Goal: Task Accomplishment & Management: Use online tool/utility

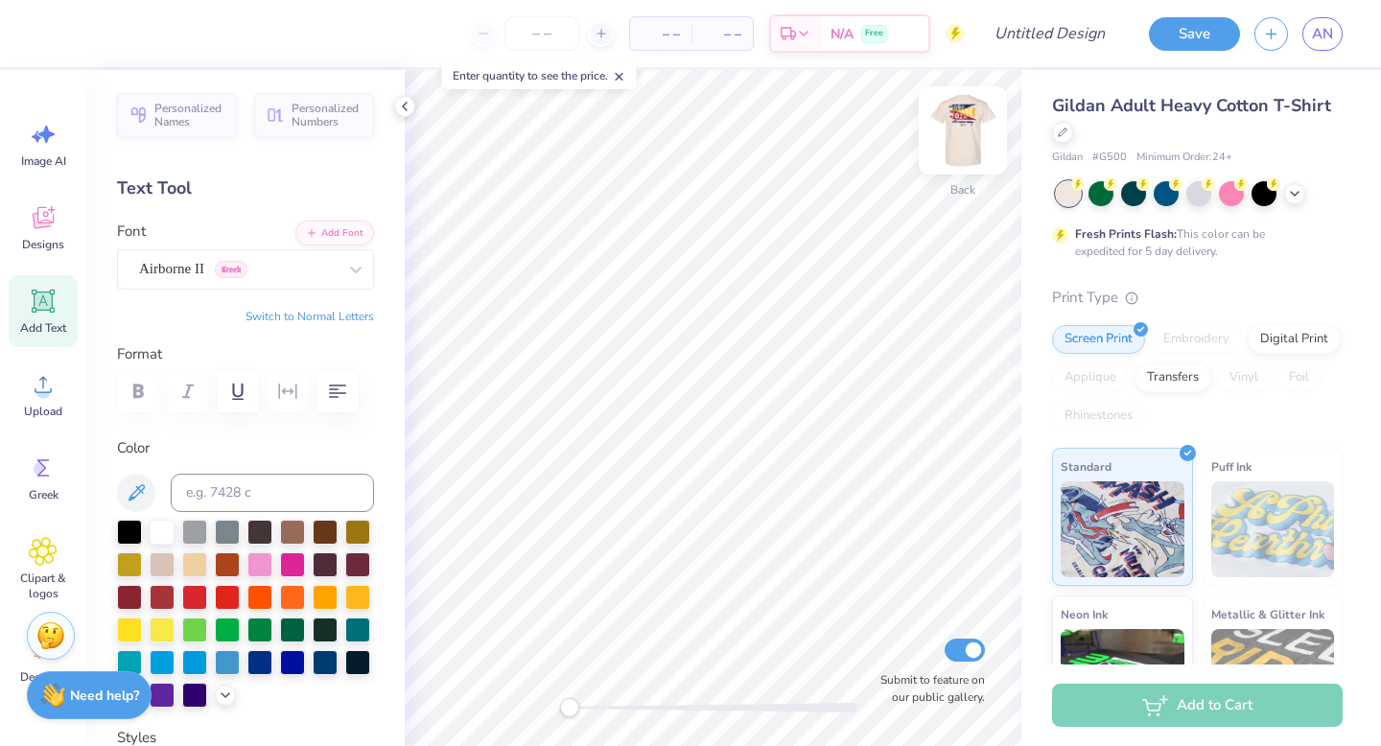
click at [975, 130] on img at bounding box center [963, 130] width 77 height 77
click at [1337, 27] on link "AN" at bounding box center [1322, 34] width 40 height 34
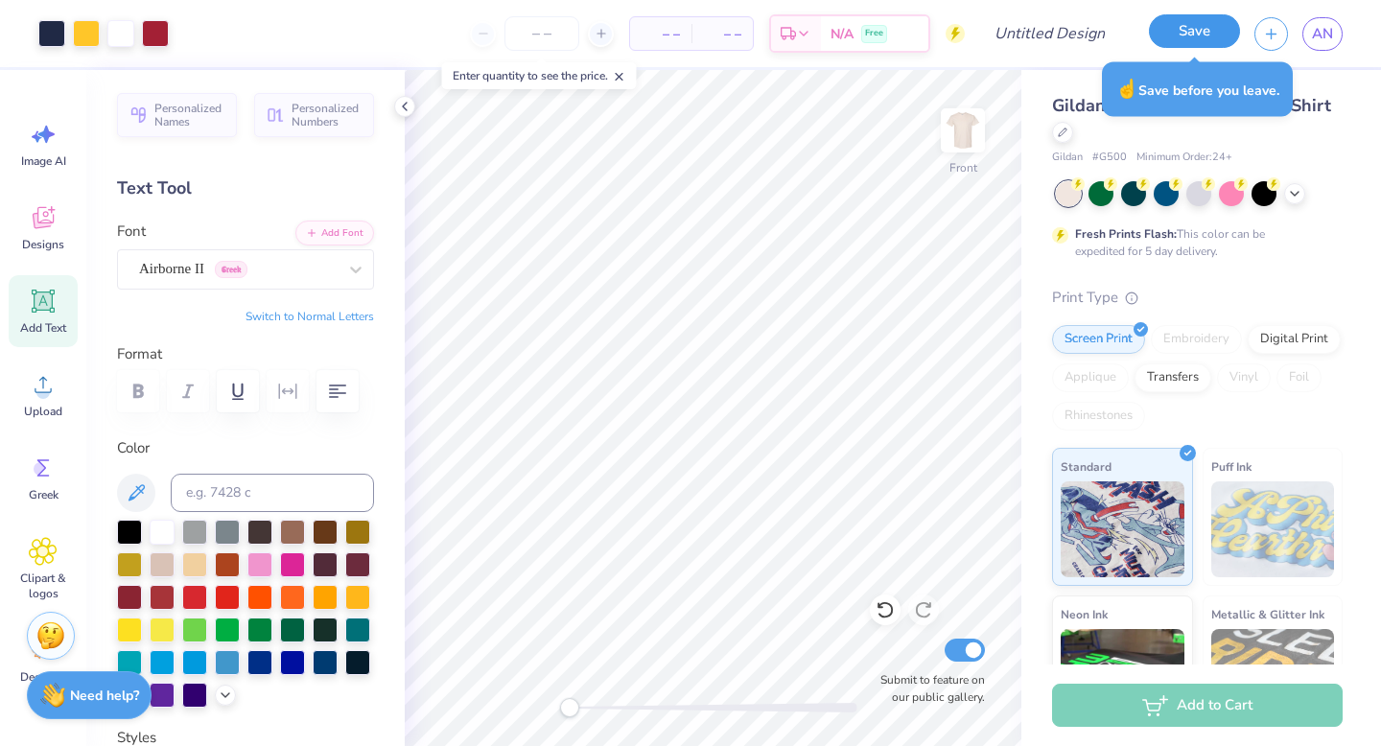
click at [1218, 35] on button "Save" at bounding box center [1194, 31] width 91 height 34
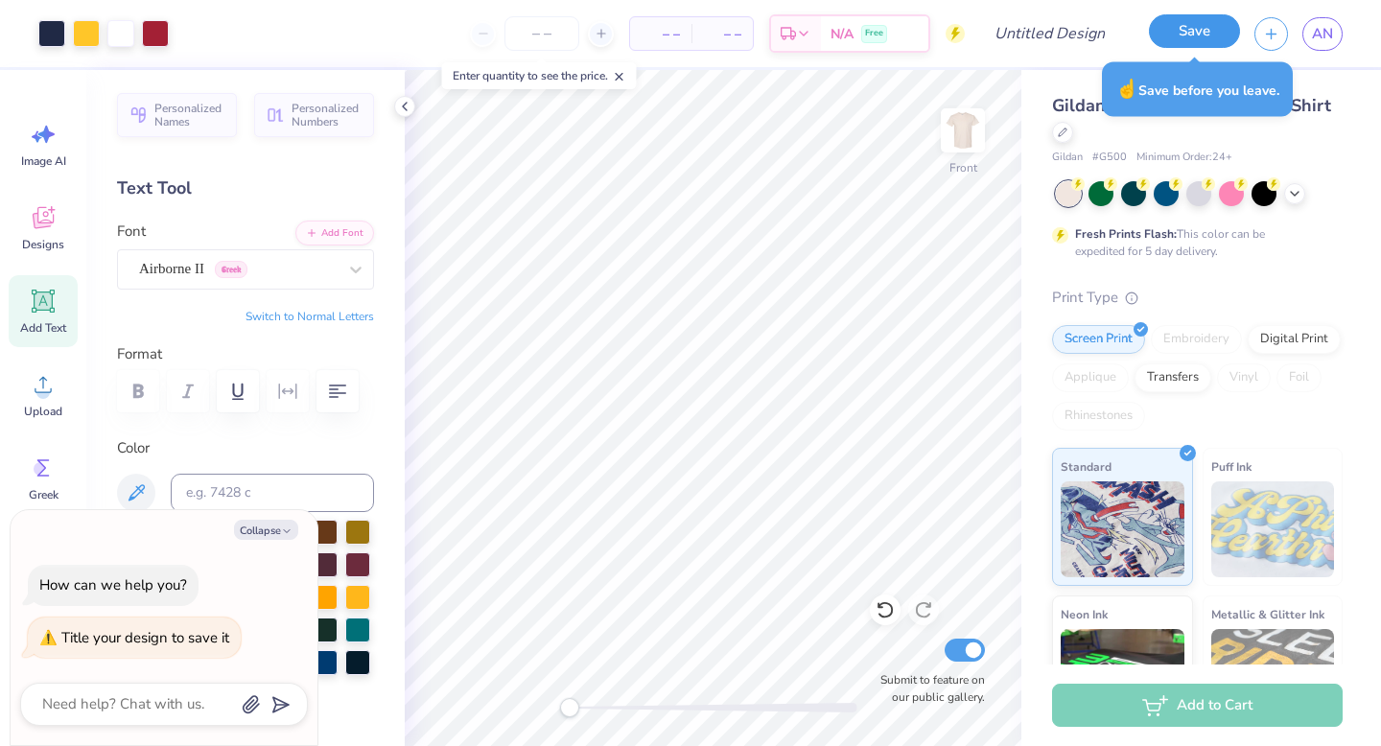
click at [1206, 35] on button "Save" at bounding box center [1194, 31] width 91 height 34
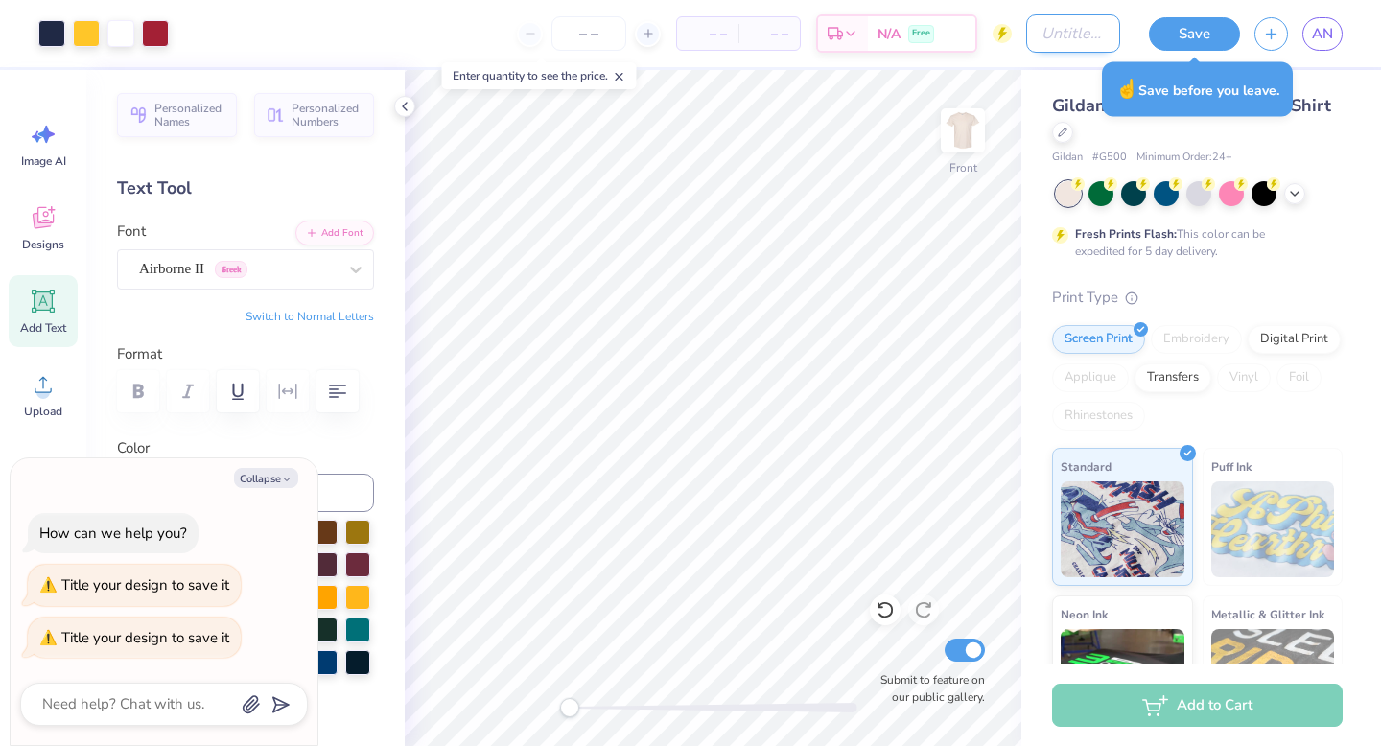
type textarea "x"
click at [1083, 22] on input "Design Title" at bounding box center [1073, 33] width 94 height 38
type input "2"
type textarea "x"
type input "2"
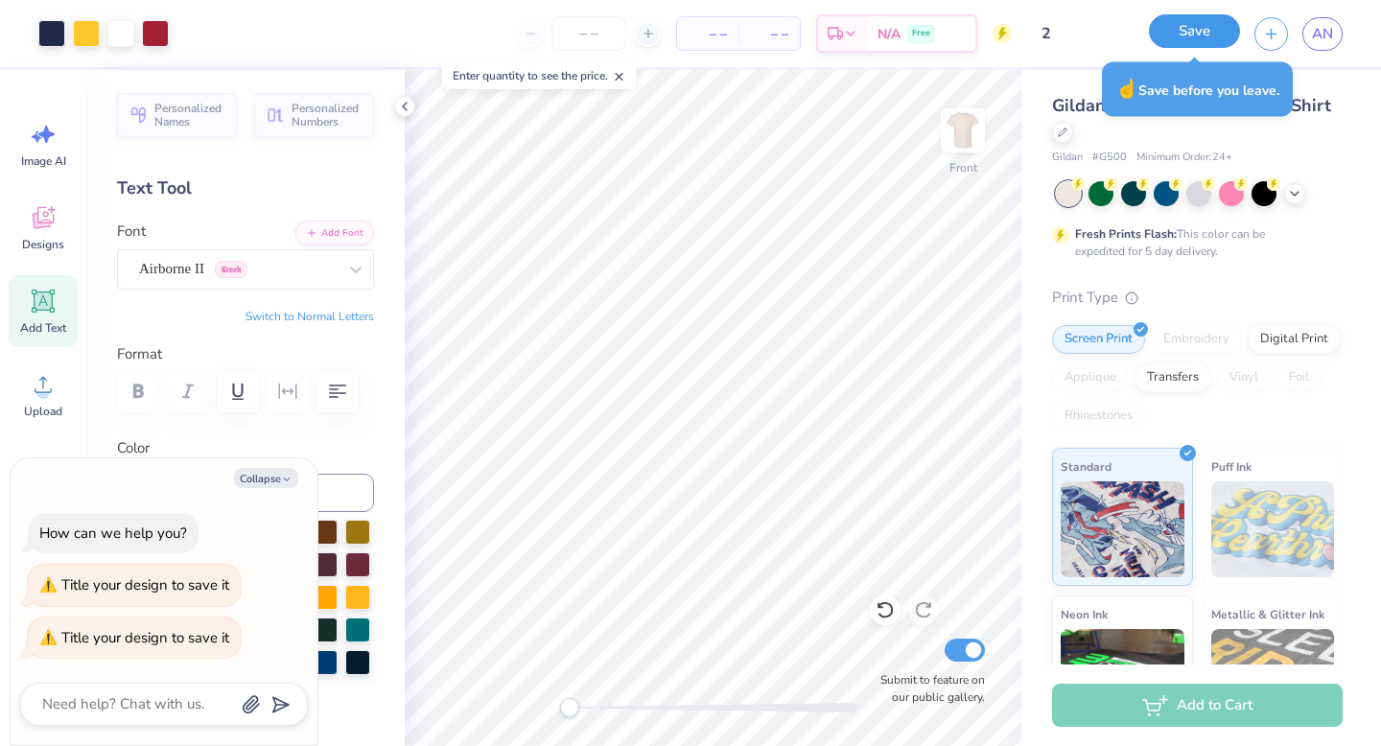
click at [1187, 45] on button "Save" at bounding box center [1194, 31] width 91 height 34
click at [1190, 31] on div "Save" at bounding box center [1194, 34] width 91 height 34
click at [1194, 44] on div "Save" at bounding box center [1194, 34] width 91 height 34
click at [1176, 98] on div "☝️ Save before you leave." at bounding box center [1197, 89] width 191 height 55
click at [1333, 31] on link "AN" at bounding box center [1322, 34] width 40 height 34
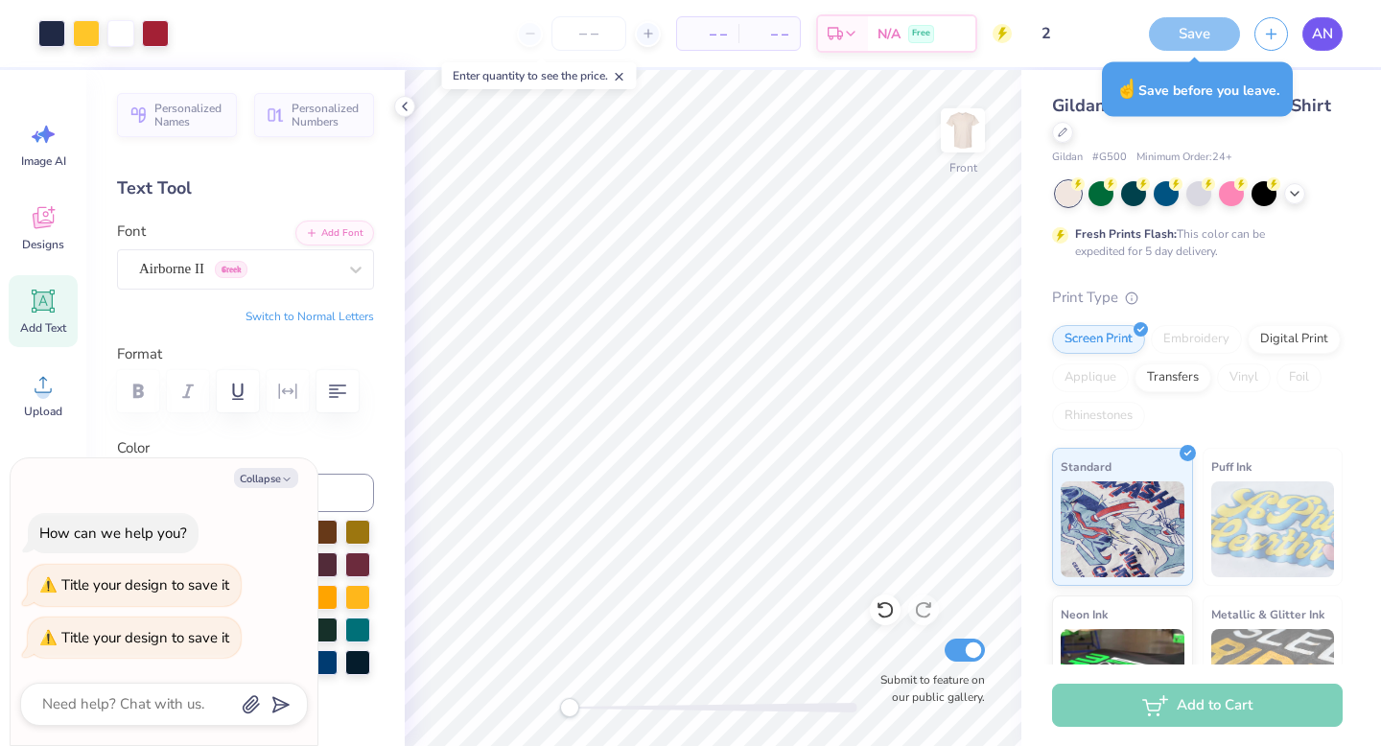
type textarea "x"
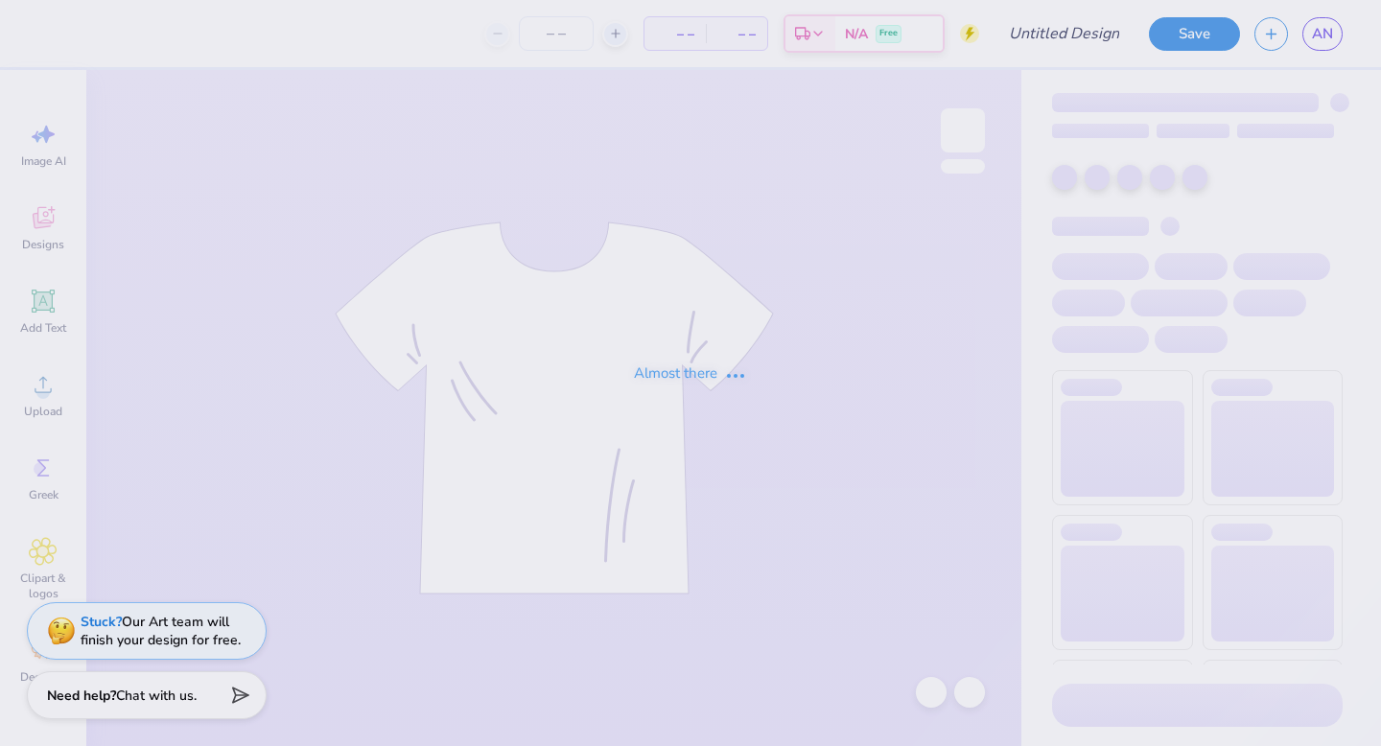
type input "homecoming"
type input "4"
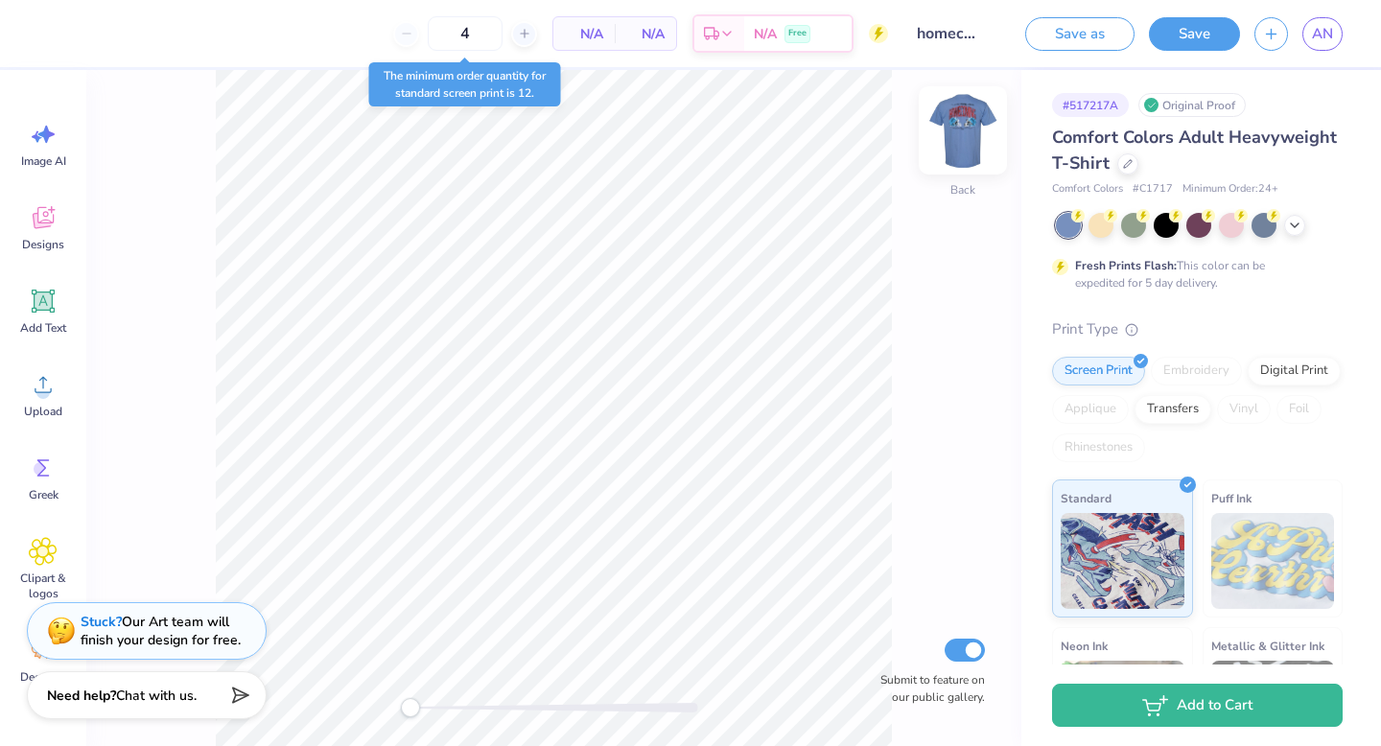
click at [963, 148] on img at bounding box center [963, 130] width 77 height 77
